Goal: Task Accomplishment & Management: Manage account settings

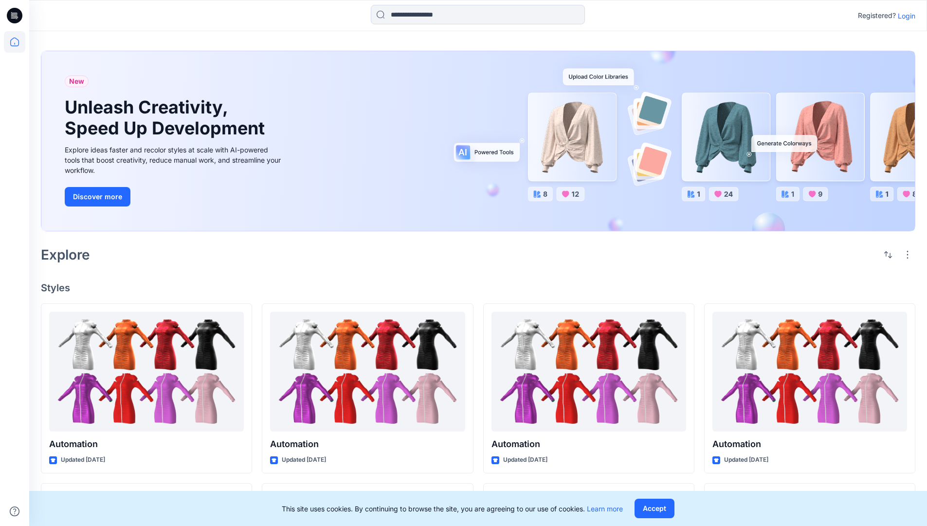
click at [904, 16] on p "Login" at bounding box center [907, 16] width 18 height 10
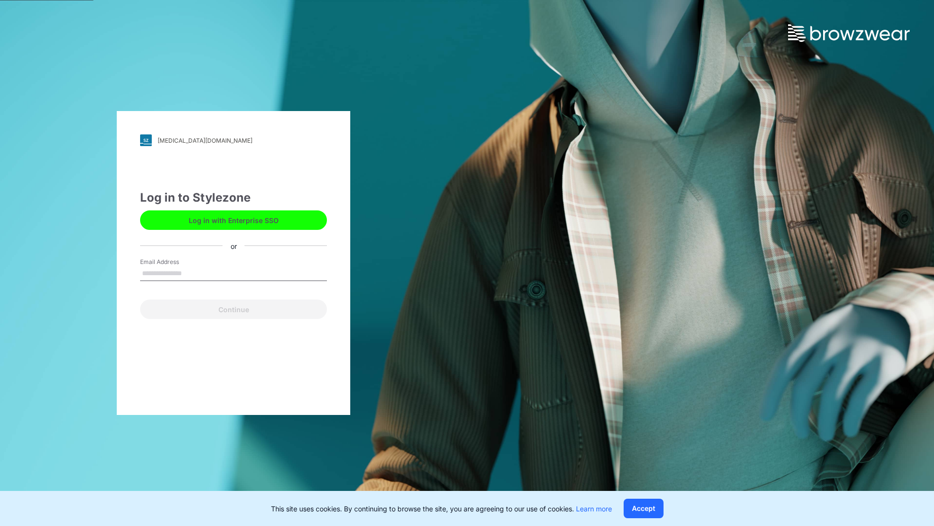
click at [192, 273] on input "Email Address" at bounding box center [233, 273] width 187 height 15
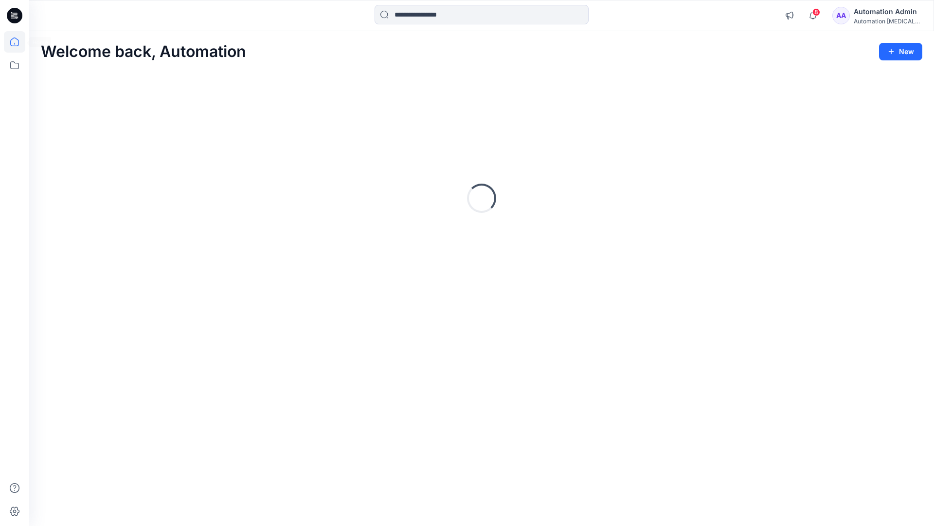
click at [18, 42] on icon at bounding box center [14, 41] width 9 height 9
click at [16, 66] on icon at bounding box center [14, 65] width 21 height 21
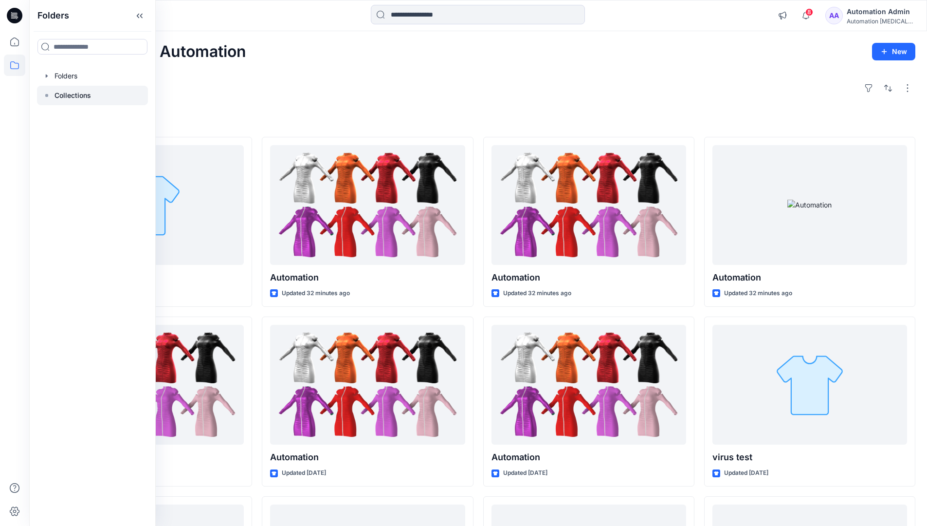
click at [73, 93] on p "Collections" at bounding box center [73, 96] width 36 height 12
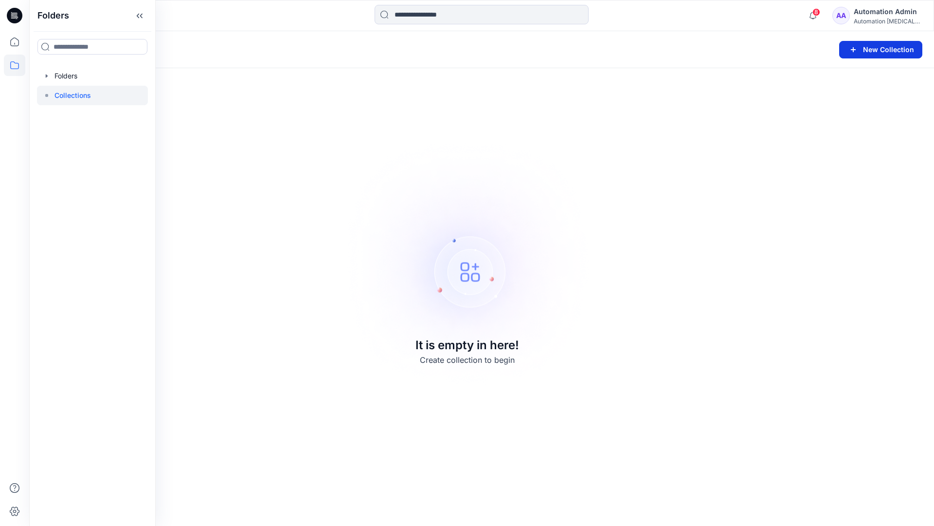
click at [868, 50] on button "New Collection" at bounding box center [880, 50] width 83 height 18
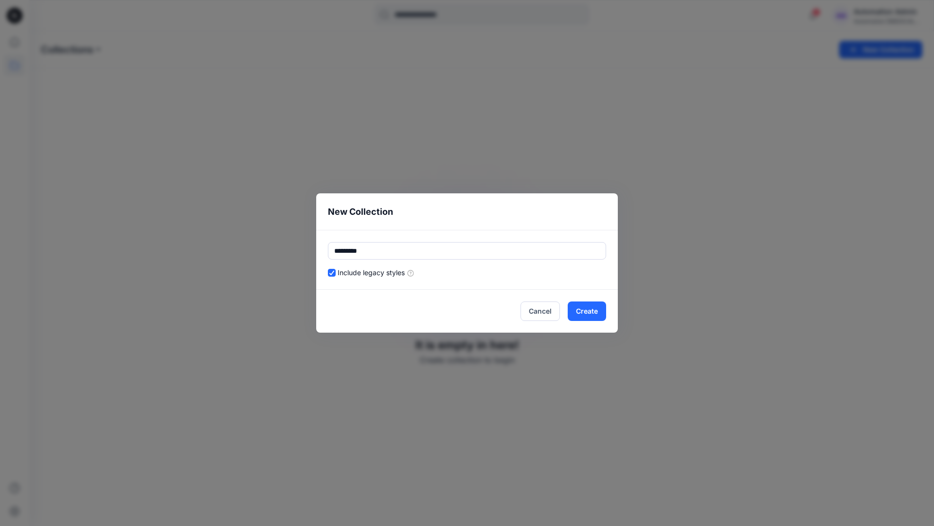
type input "*********"
click at [498, 270] on div "Include legacy styles" at bounding box center [467, 272] width 278 height 10
click at [543, 310] on button "Cancel" at bounding box center [540, 310] width 39 height 19
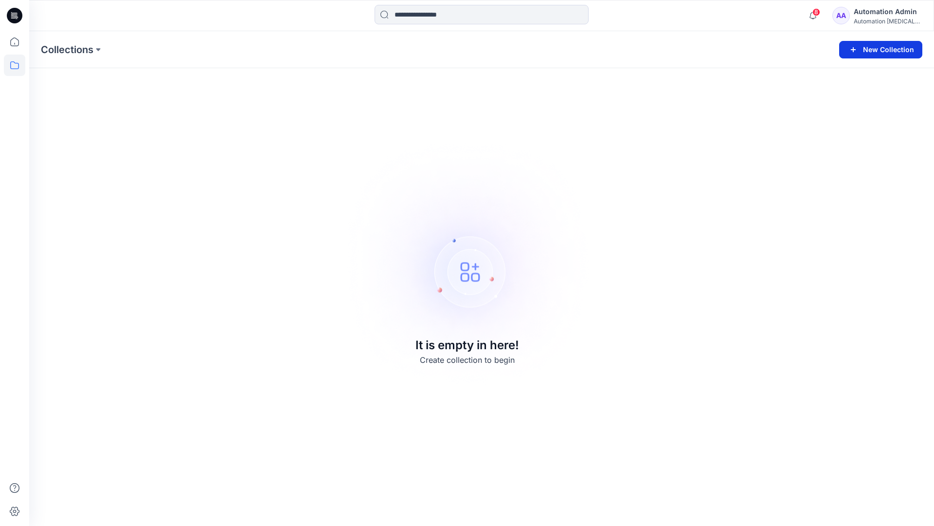
click at [886, 49] on button "New Collection" at bounding box center [880, 50] width 83 height 18
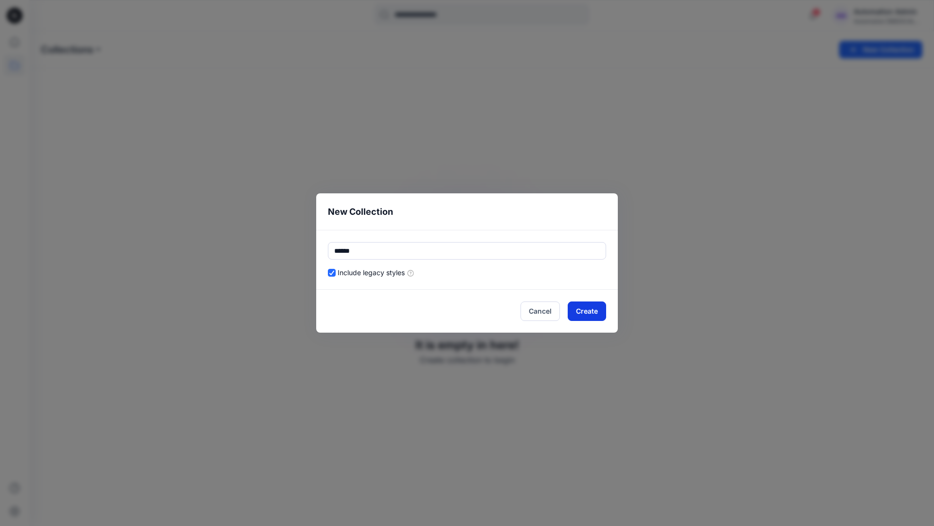
type input "******"
click at [597, 309] on button "Create" at bounding box center [587, 310] width 38 height 19
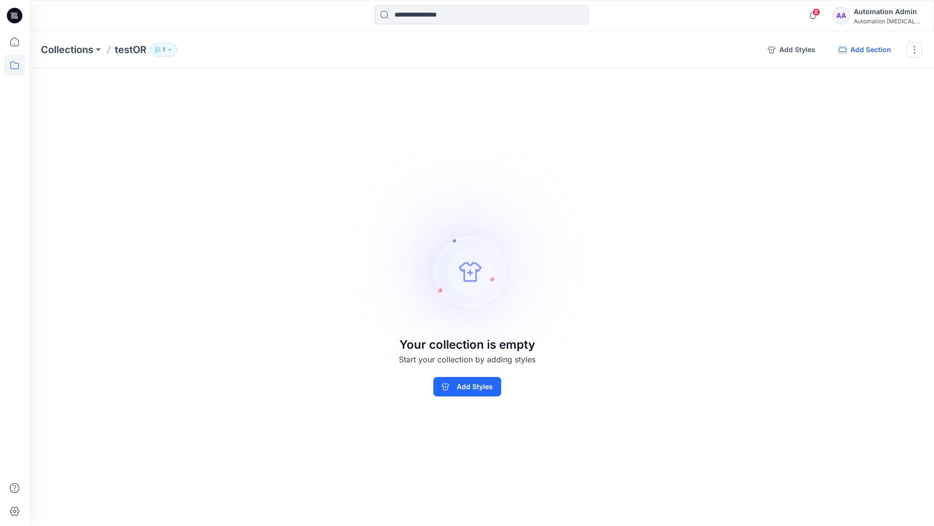
click at [869, 50] on button "Add Section" at bounding box center [865, 50] width 68 height 16
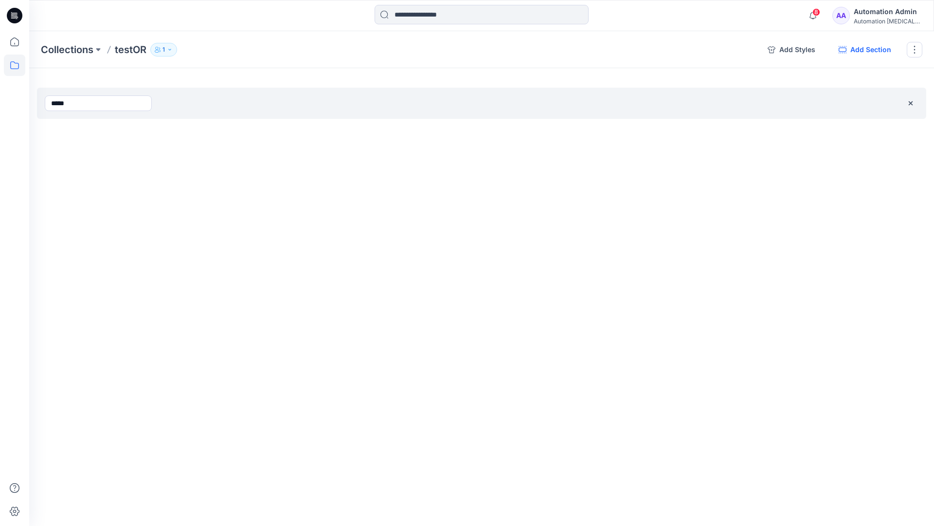
type input "*****"
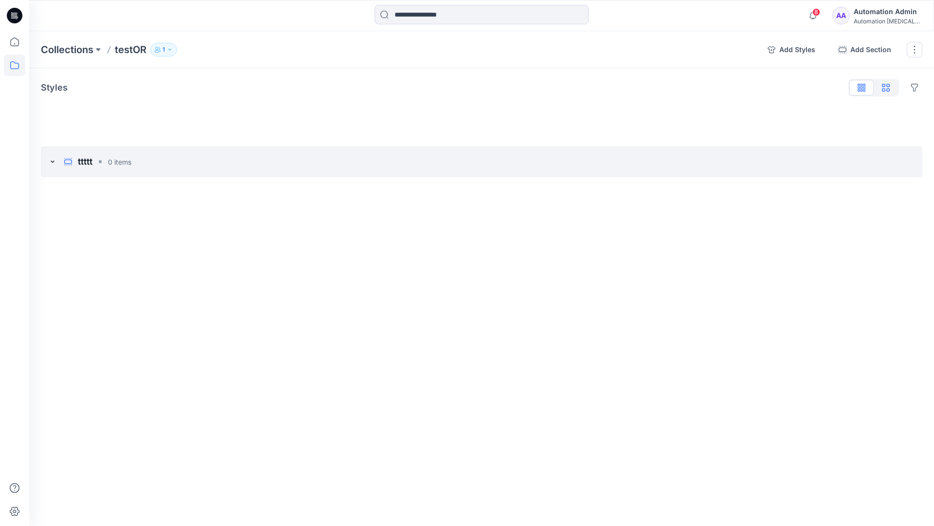
click at [886, 89] on icon "button" at bounding box center [886, 88] width 8 height 8
click at [862, 89] on icon "button" at bounding box center [862, 86] width 2 height 5
click at [913, 50] on button "button" at bounding box center [915, 50] width 16 height 16
click at [863, 89] on button "Clone Collection" at bounding box center [868, 94] width 105 height 18
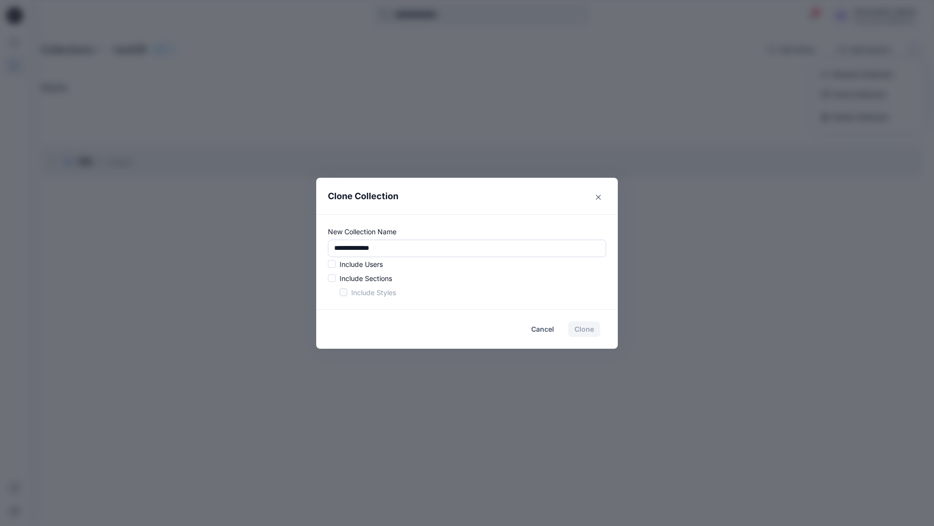
click at [360, 261] on p "Include Users" at bounding box center [361, 264] width 43 height 10
click at [334, 266] on span at bounding box center [332, 264] width 8 height 8
click at [334, 278] on span at bounding box center [332, 278] width 8 height 8
click at [342, 292] on span at bounding box center [344, 292] width 8 height 8
click at [587, 331] on button "Clone" at bounding box center [584, 329] width 32 height 16
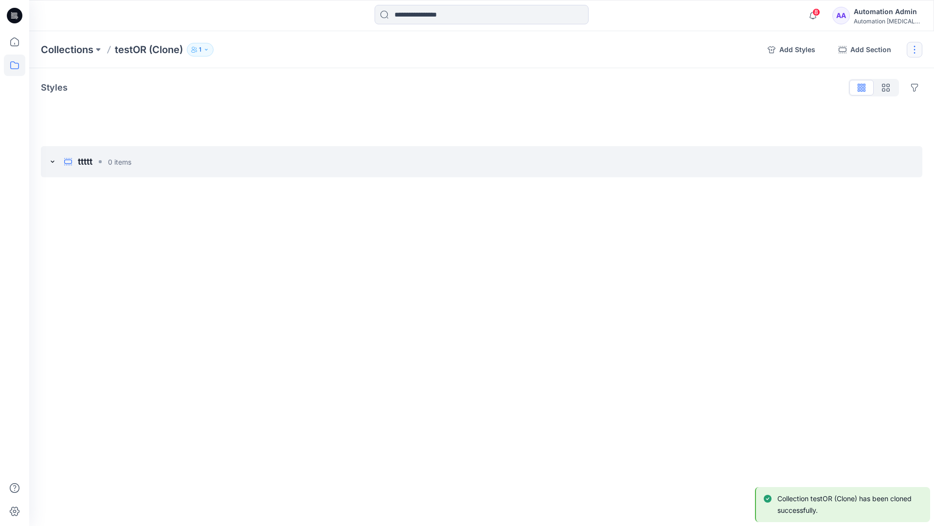
click at [918, 49] on button "button" at bounding box center [915, 50] width 16 height 16
click at [869, 118] on button "Delete Collection" at bounding box center [868, 117] width 105 height 18
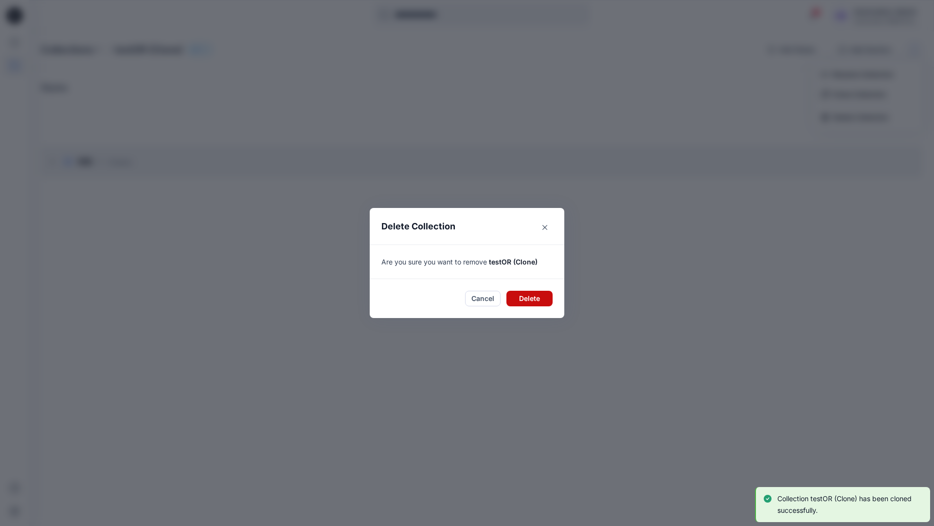
click at [524, 296] on button "Delete" at bounding box center [530, 299] width 46 height 16
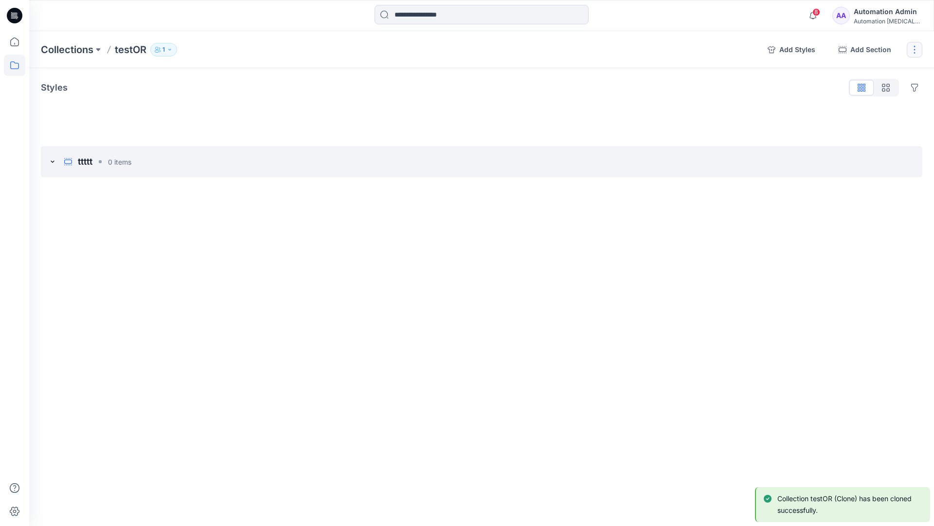
click at [913, 49] on button "button" at bounding box center [915, 50] width 16 height 16
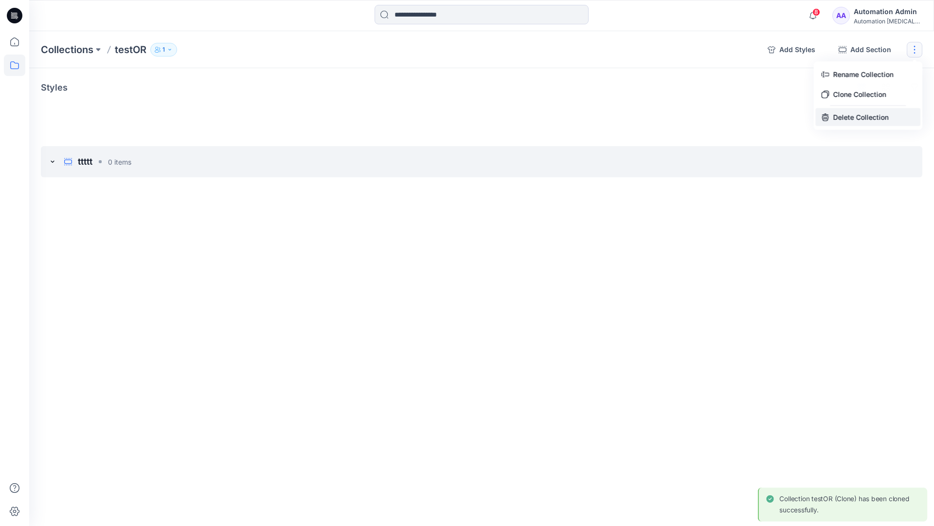
click at [848, 120] on button "Delete Collection" at bounding box center [868, 117] width 105 height 18
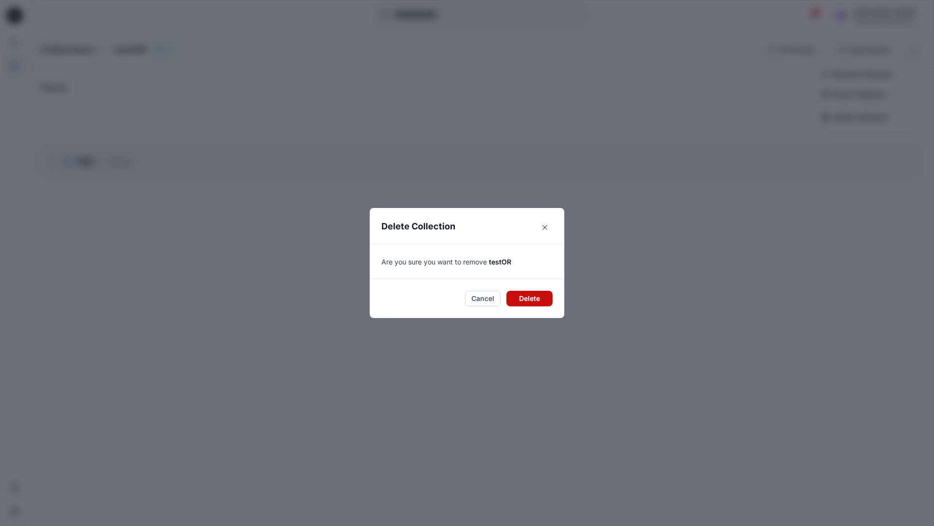
click at [533, 300] on button "Delete" at bounding box center [530, 299] width 46 height 16
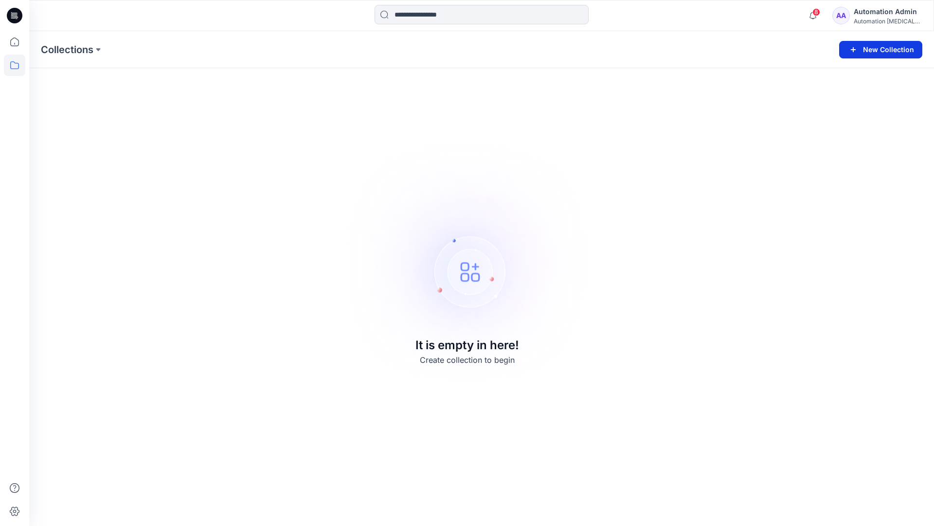
click at [890, 52] on button "New Collection" at bounding box center [880, 50] width 83 height 18
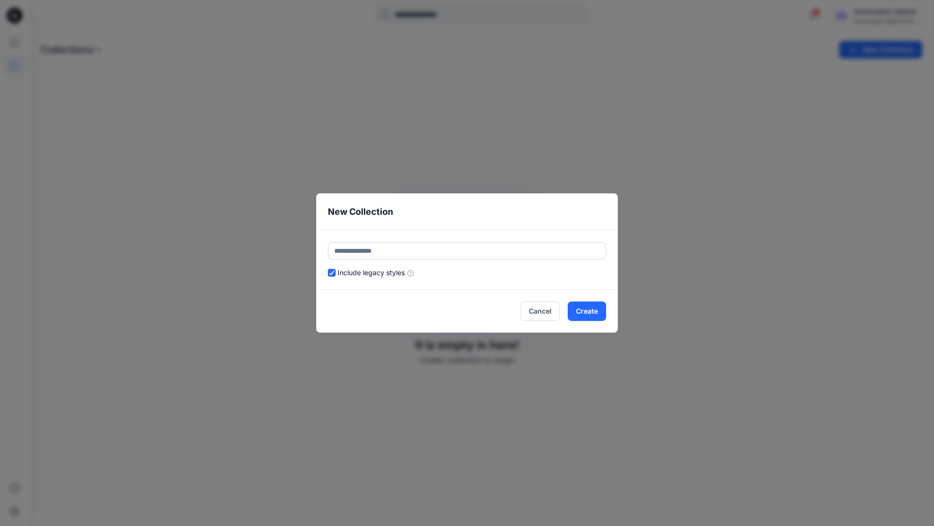
click at [436, 250] on input "text" at bounding box center [467, 251] width 278 height 18
type input "******"
click at [518, 218] on header "New Collection" at bounding box center [467, 211] width 302 height 36
click at [597, 314] on button "Create" at bounding box center [587, 310] width 38 height 19
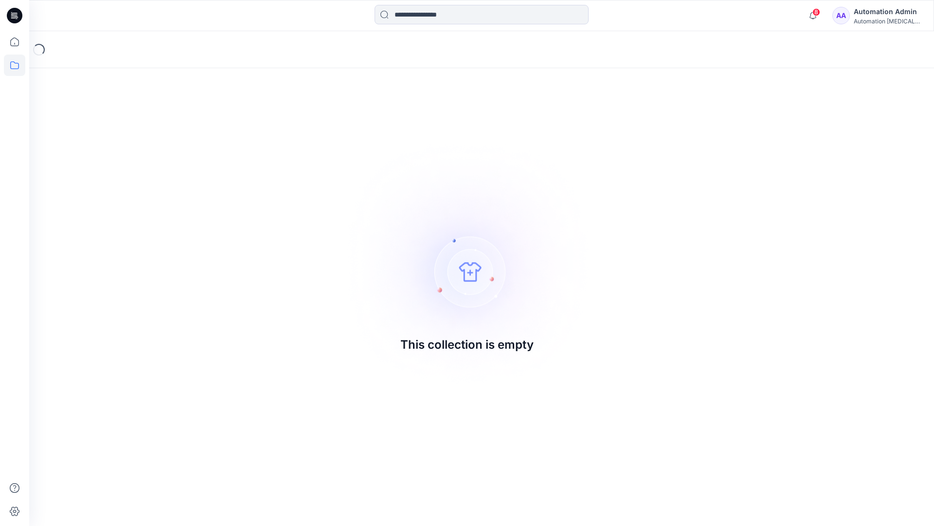
drag, startPoint x: 597, startPoint y: 314, endPoint x: 411, endPoint y: 266, distance: 192.0
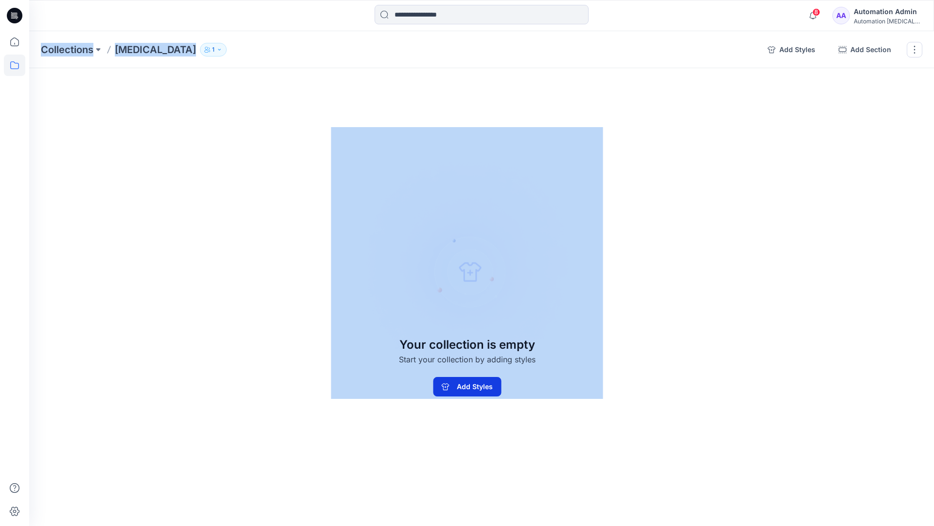
click at [448, 392] on button "Add Styles" at bounding box center [467, 386] width 68 height 19
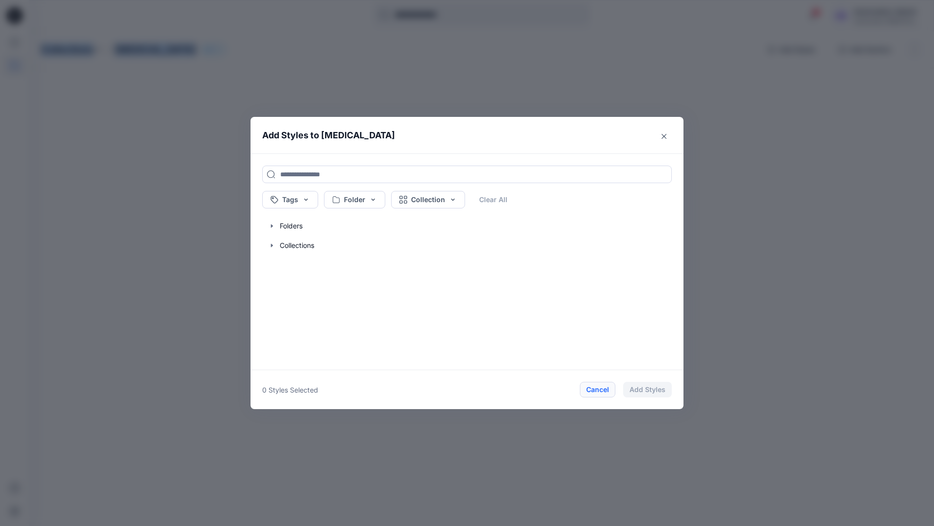
click at [597, 390] on button "Cancel" at bounding box center [598, 390] width 36 height 16
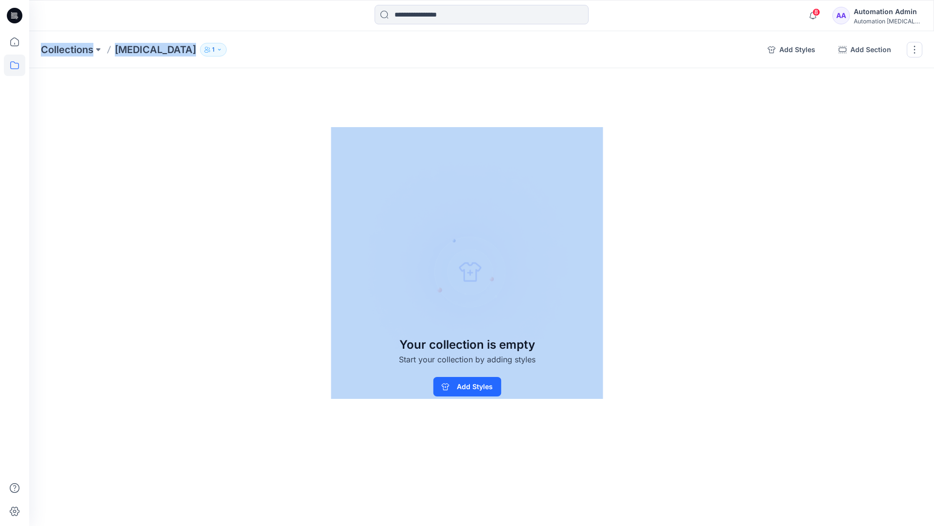
click at [903, 11] on div "Automation Admin" at bounding box center [888, 12] width 68 height 12
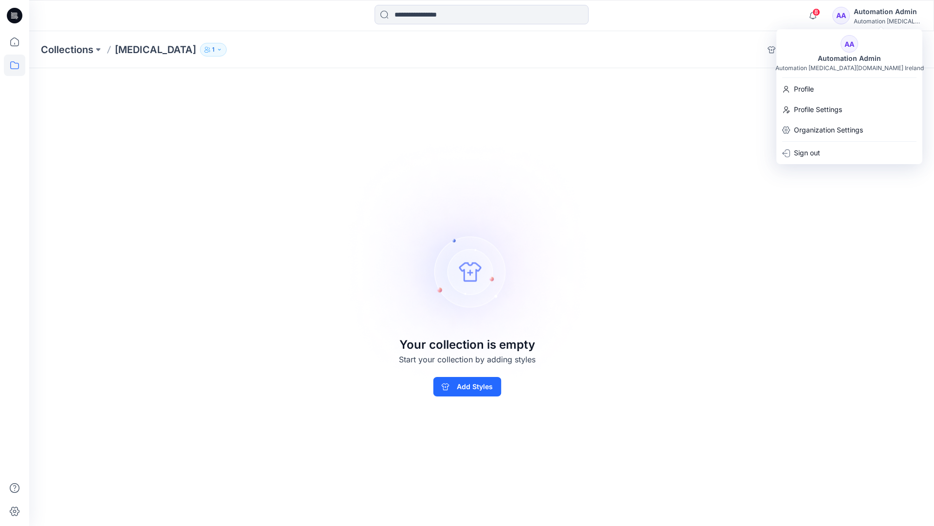
click at [689, 97] on div "Collections [MEDICAL_DATA] 1 Add Styles Add Section Rename Collection Clone Col…" at bounding box center [481, 278] width 905 height 494
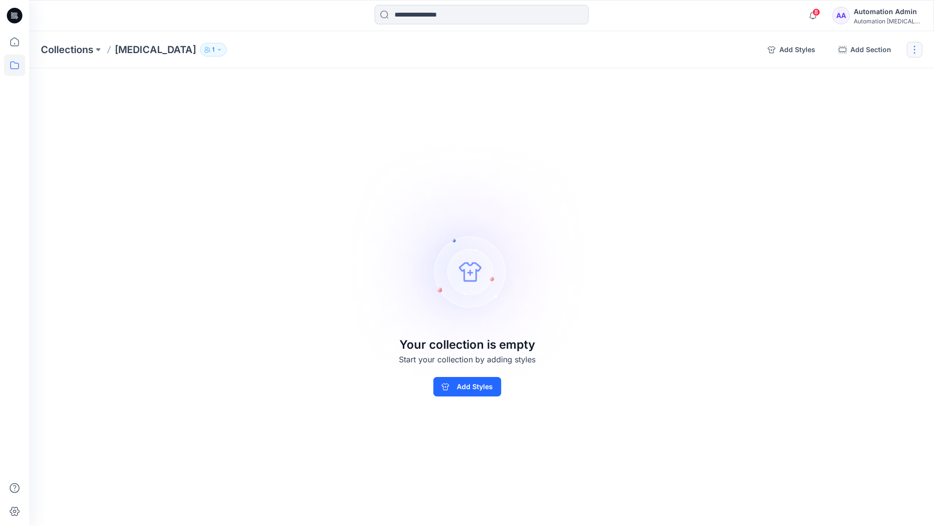
click at [913, 53] on button "button" at bounding box center [915, 50] width 16 height 16
click at [858, 116] on button "Delete Collection" at bounding box center [868, 117] width 105 height 18
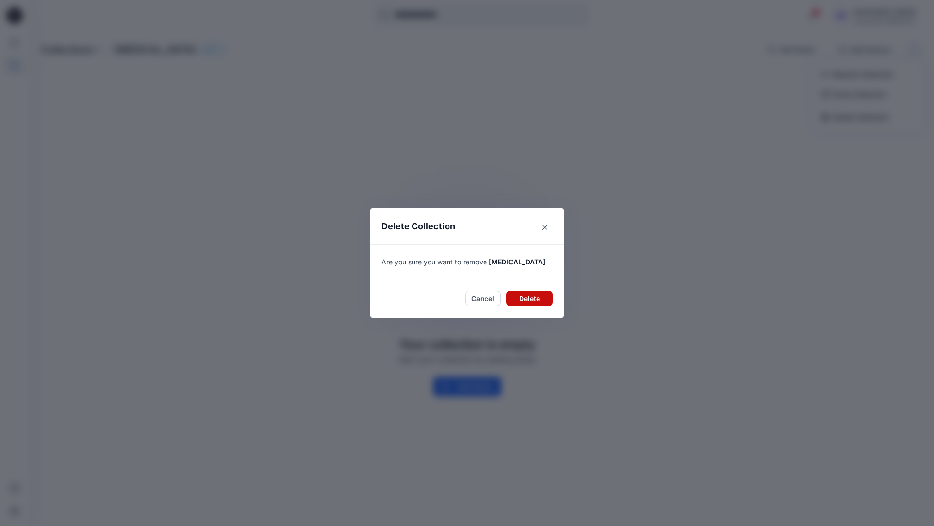
click at [523, 298] on button "Delete" at bounding box center [530, 299] width 46 height 16
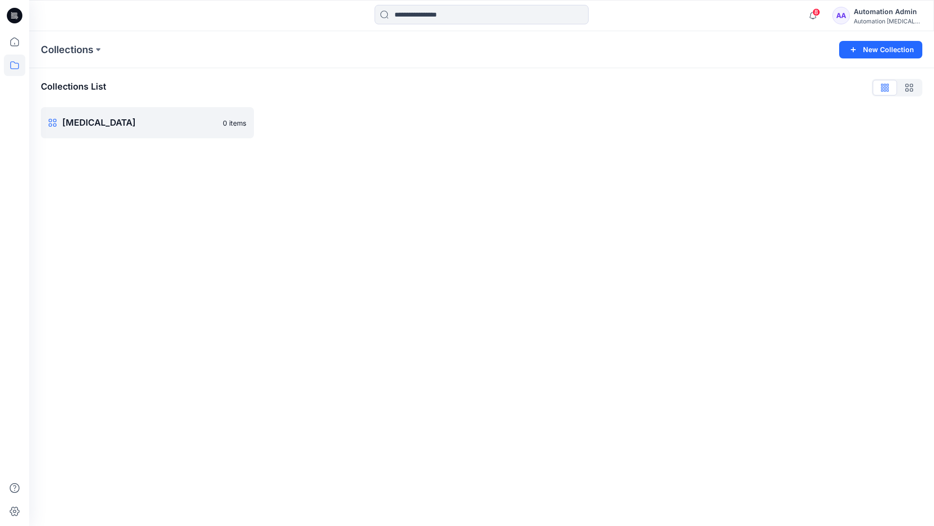
click at [871, 16] on div "Automation Admin" at bounding box center [888, 12] width 68 height 12
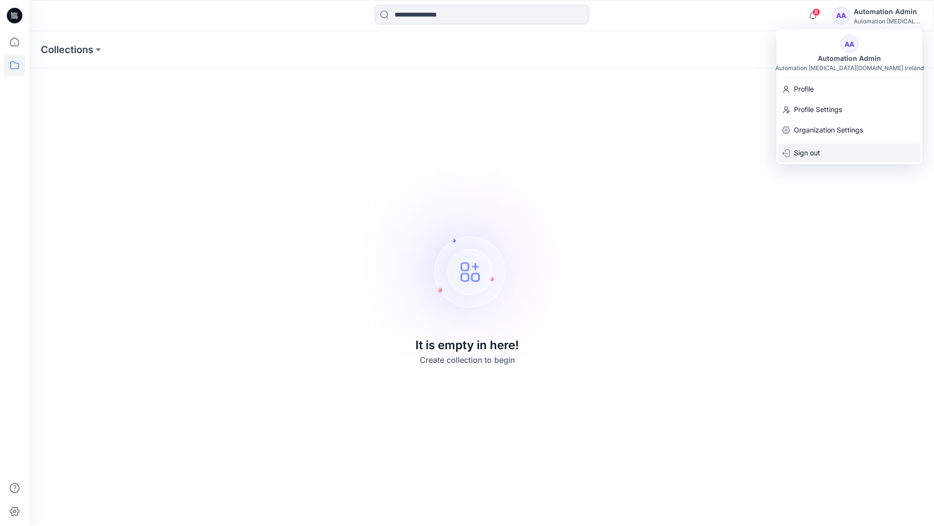
click at [820, 149] on p "Sign out" at bounding box center [807, 153] width 26 height 18
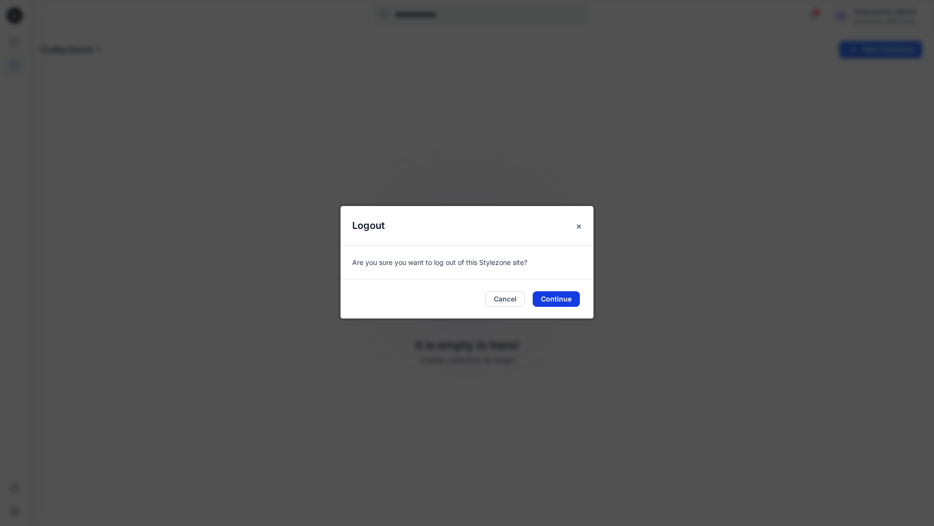
click at [556, 298] on button "Continue" at bounding box center [556, 299] width 47 height 16
